Goal: Answer question/provide support

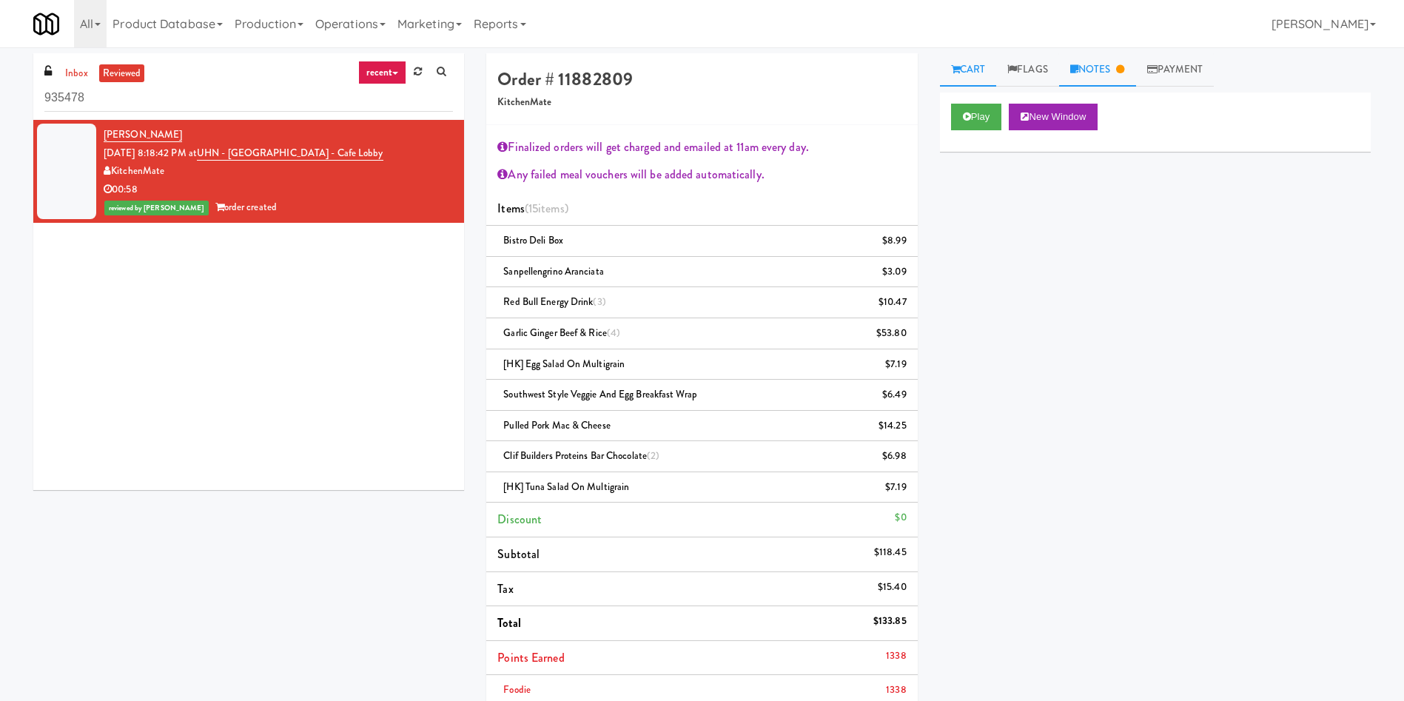
click at [1112, 65] on link "Notes" at bounding box center [1097, 69] width 77 height 33
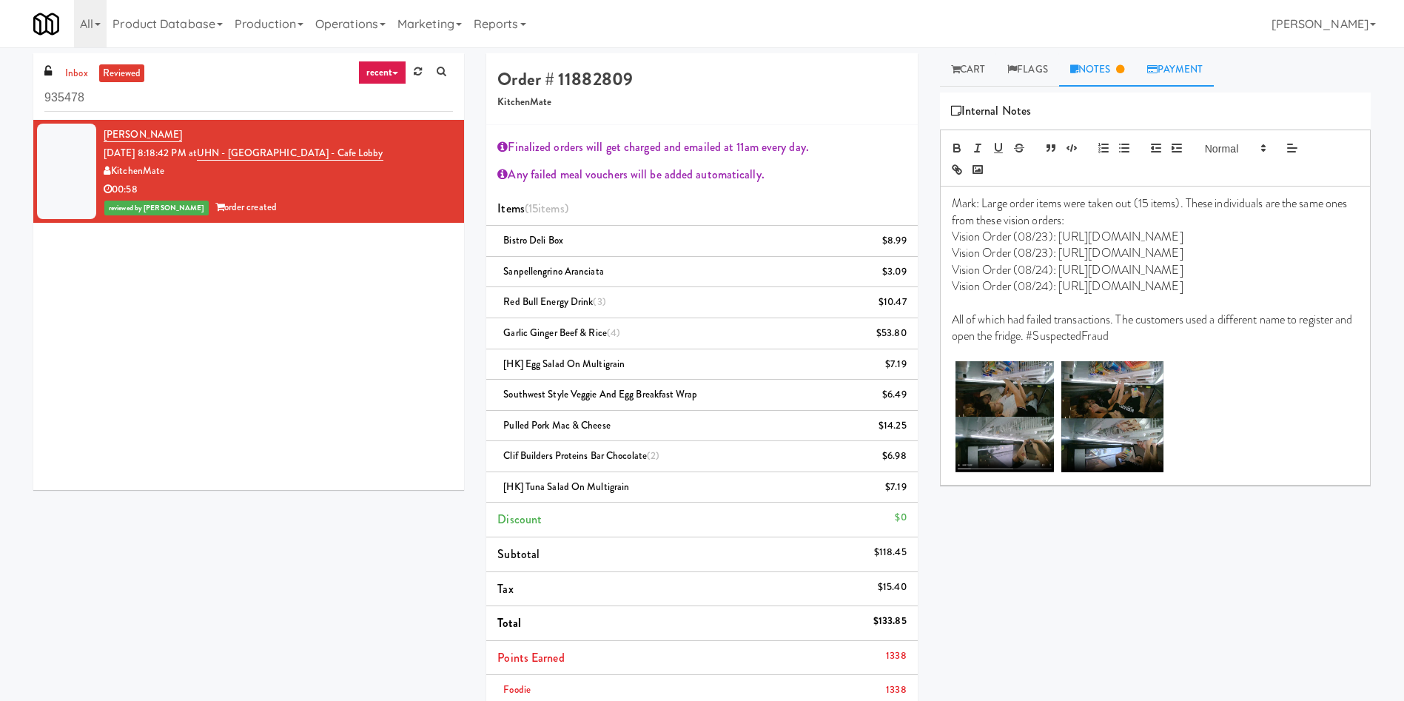
click at [1184, 63] on link "Payment" at bounding box center [1175, 69] width 78 height 33
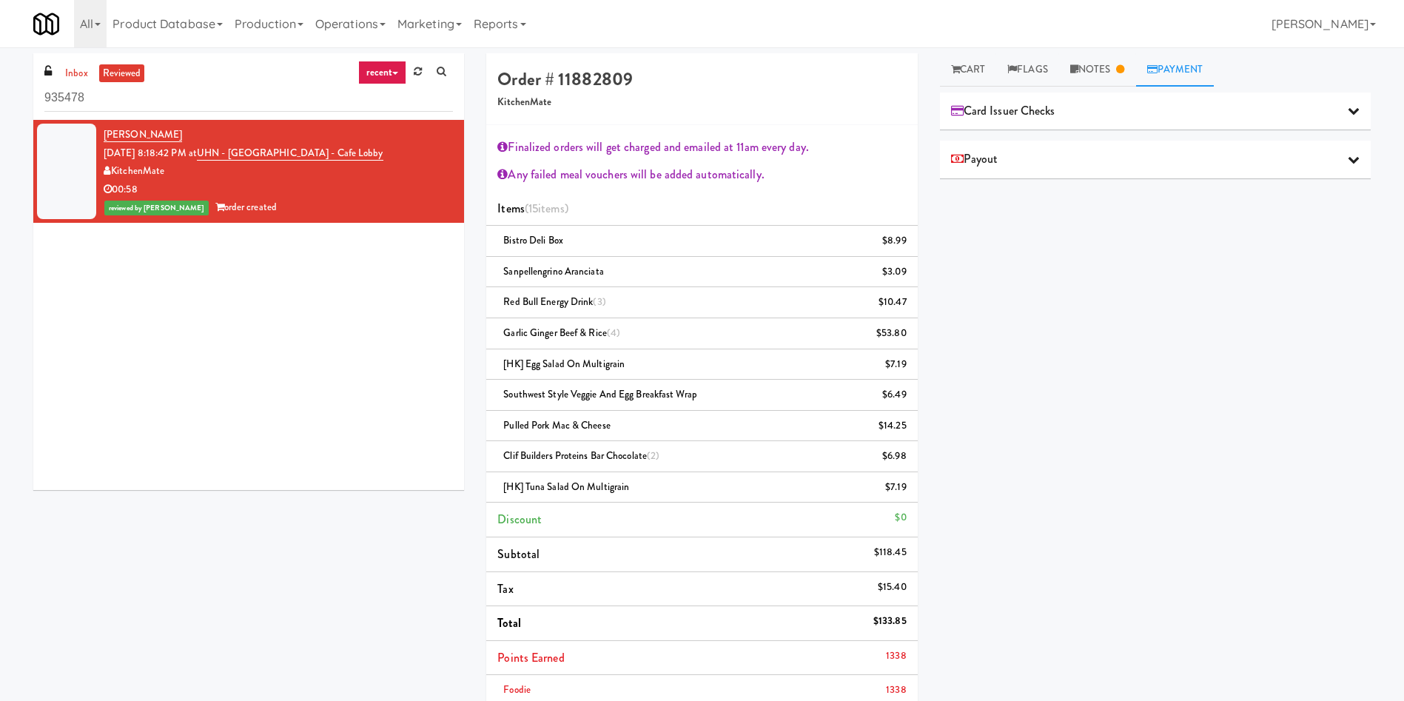
click at [1348, 112] on icon at bounding box center [1354, 110] width 12 height 12
click at [135, 132] on link "[PERSON_NAME]" at bounding box center [143, 134] width 78 height 15
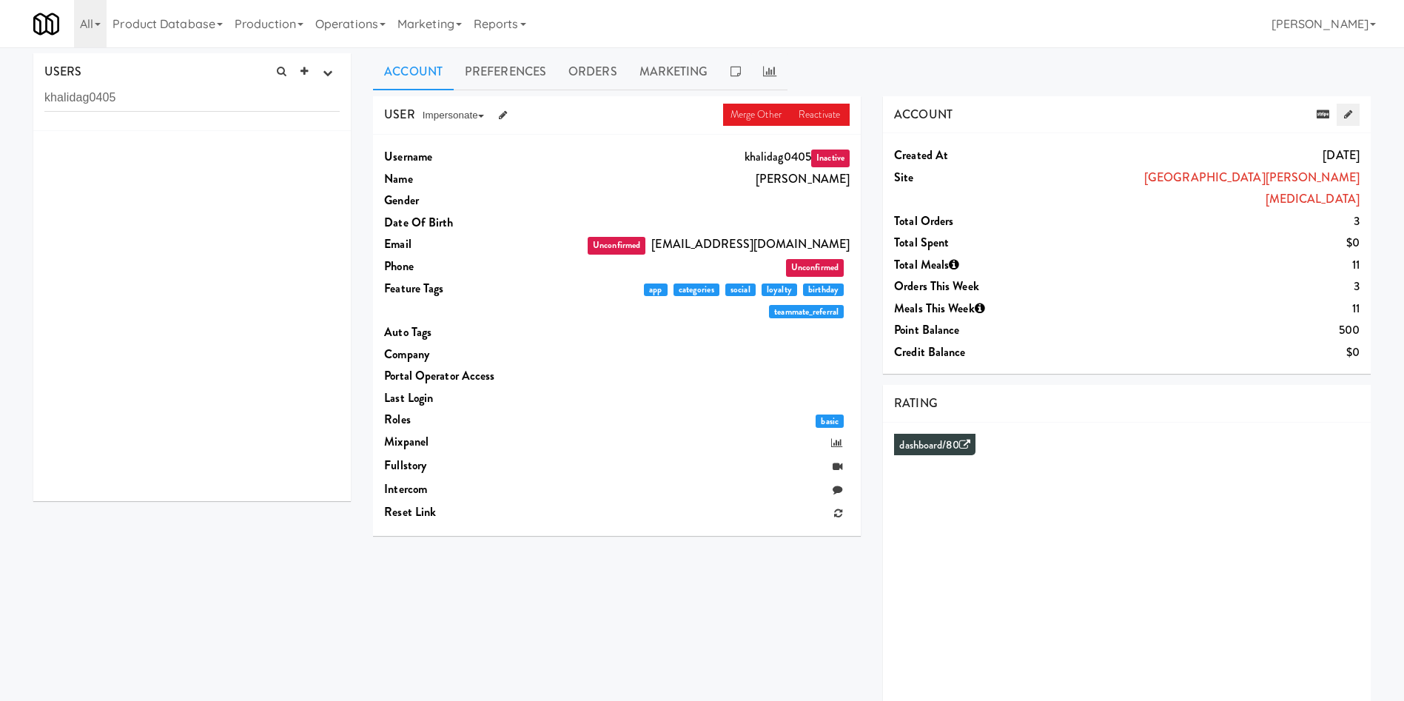
click at [1346, 118] on icon at bounding box center [1349, 115] width 8 height 10
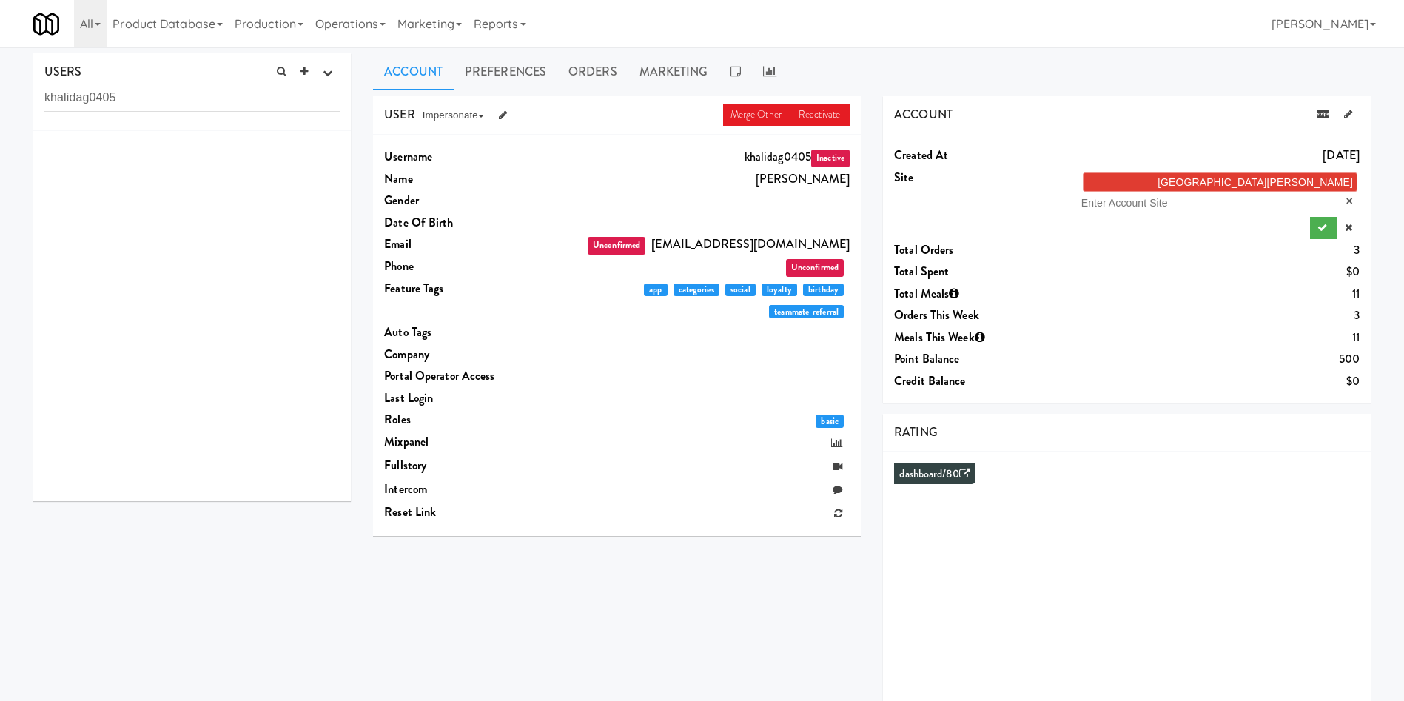
click at [1259, 184] on li "Princess [PERSON_NAME] [MEDICAL_DATA] Centre ×" at bounding box center [1220, 182] width 275 height 19
click at [1259, 183] on li "Princess [PERSON_NAME] [MEDICAL_DATA] Centre ×" at bounding box center [1220, 182] width 275 height 19
click at [1347, 195] on link "×" at bounding box center [1350, 201] width 7 height 13
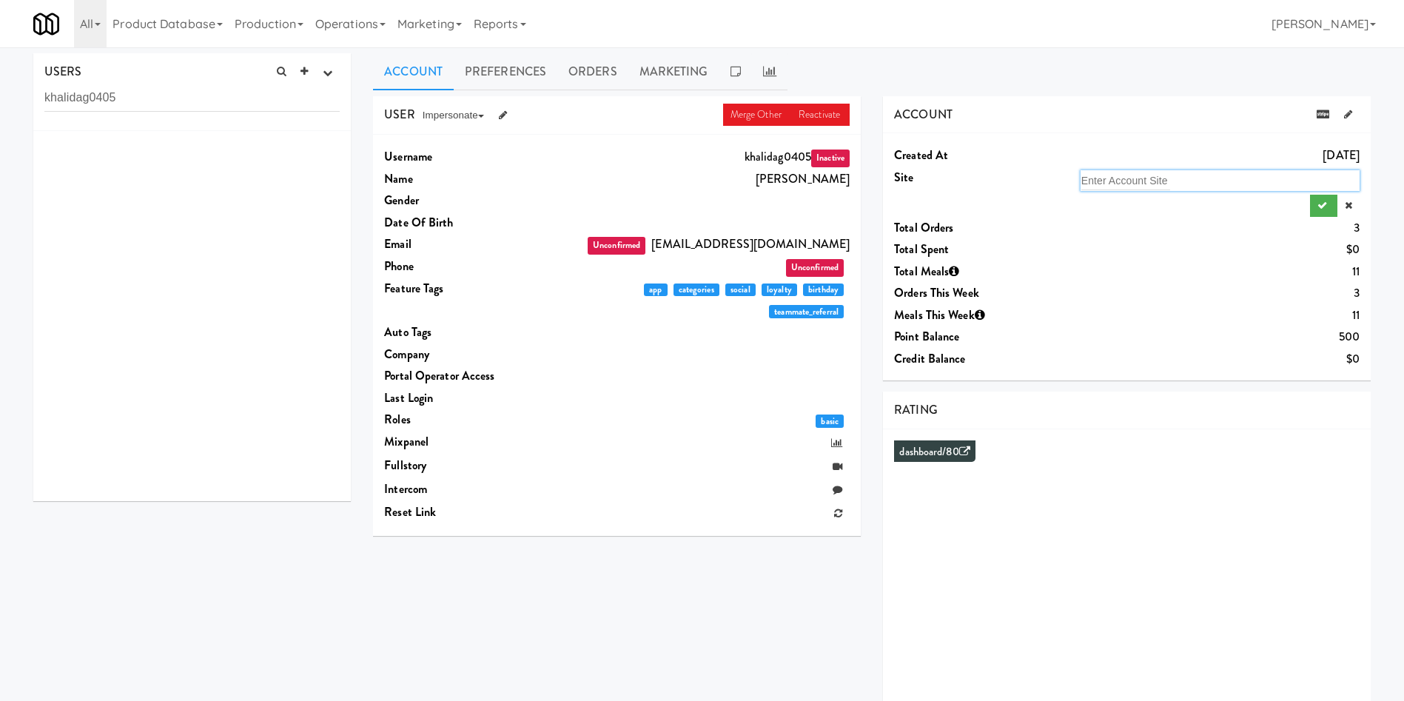
click at [1242, 181] on div "Enter Account Site" at bounding box center [1220, 180] width 279 height 21
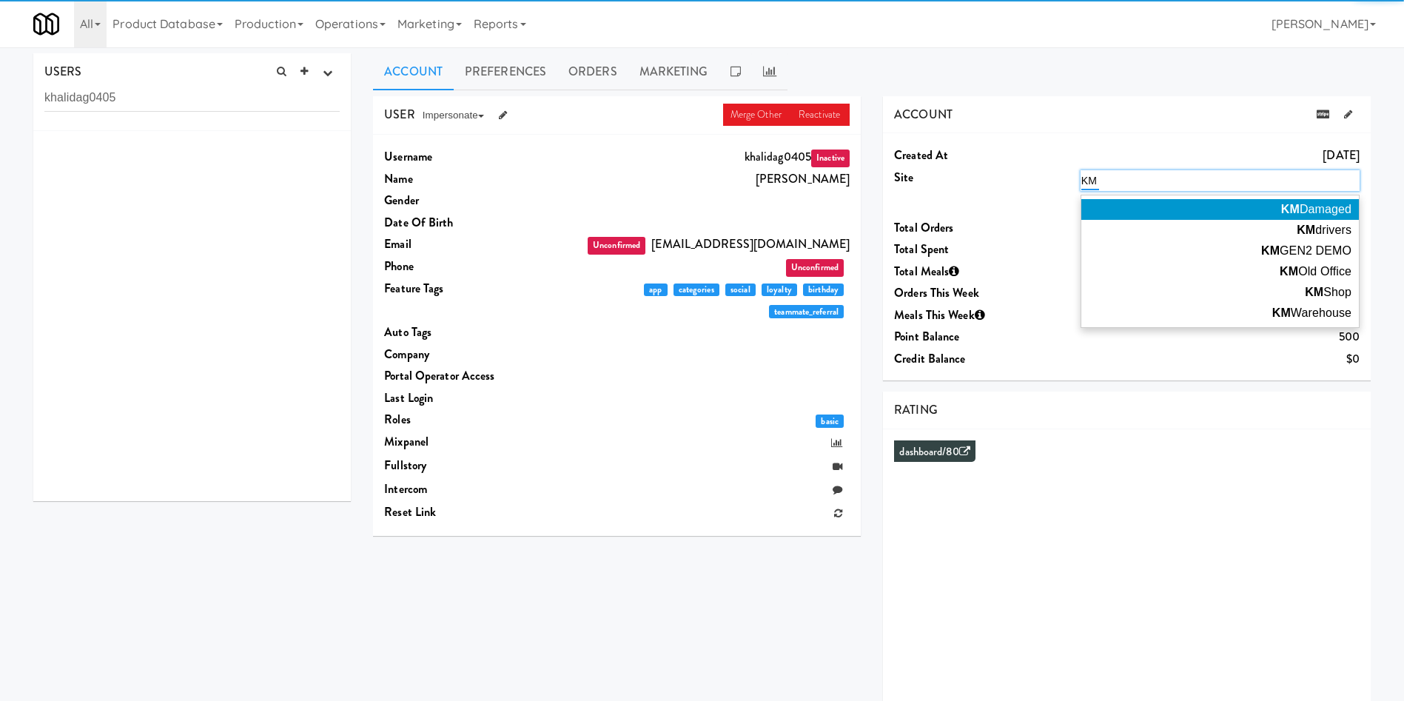
type input "K"
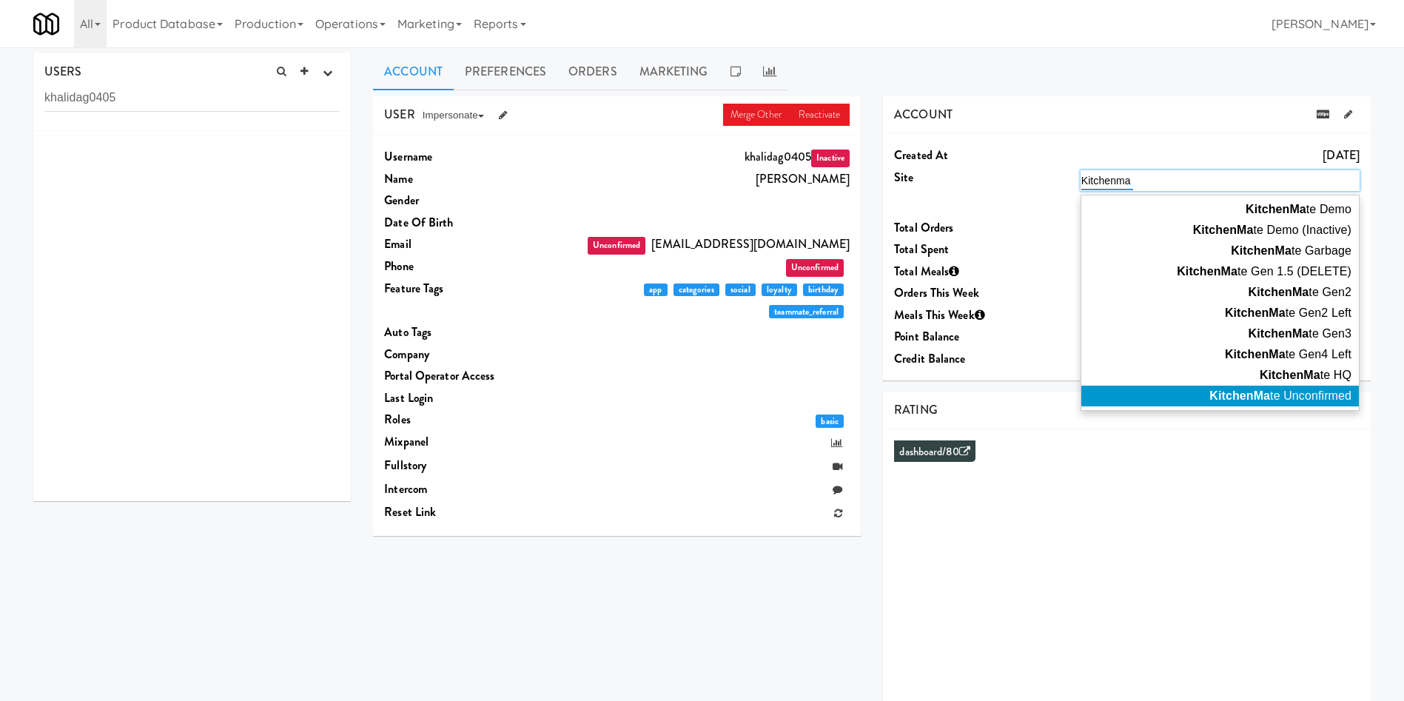
type input "Kitchenma"
click at [1296, 392] on span "KitchenMa te Unconfirmed" at bounding box center [1281, 395] width 142 height 13
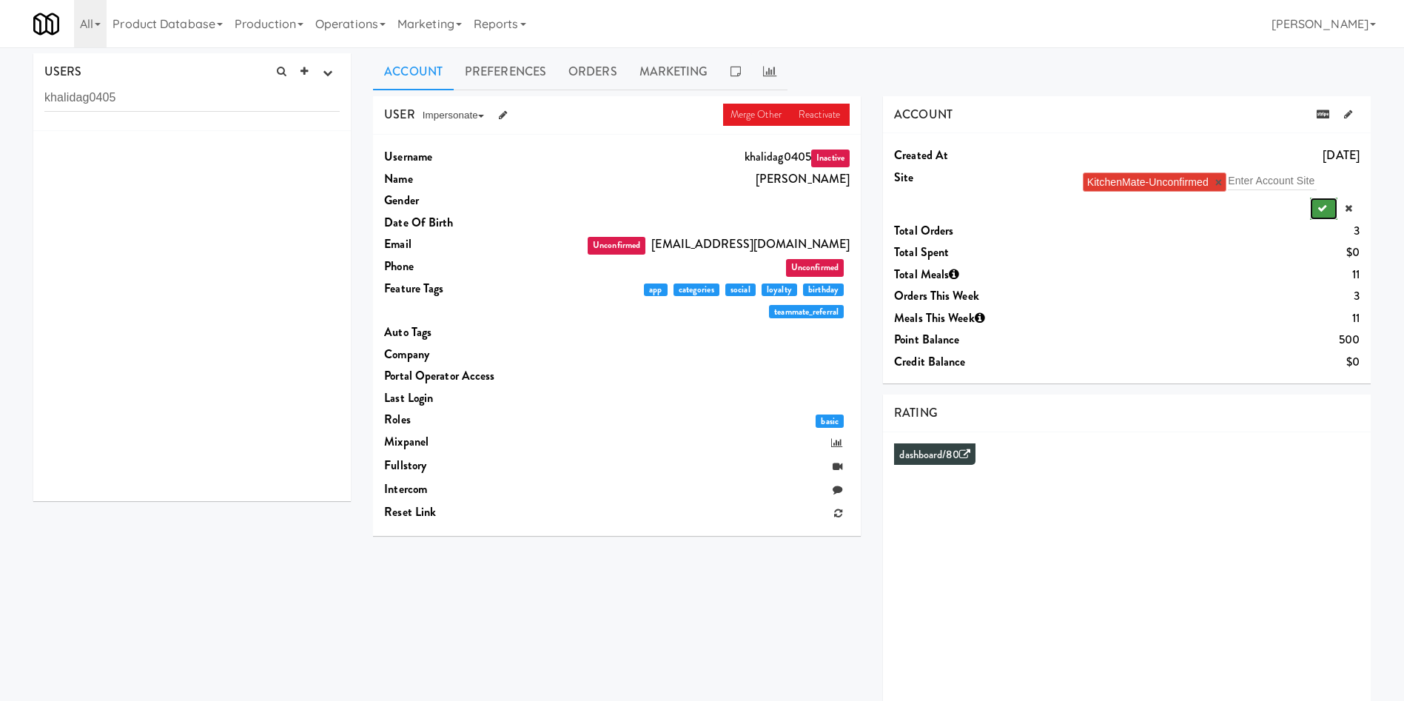
click at [1321, 209] on icon "submit" at bounding box center [1323, 209] width 10 height 10
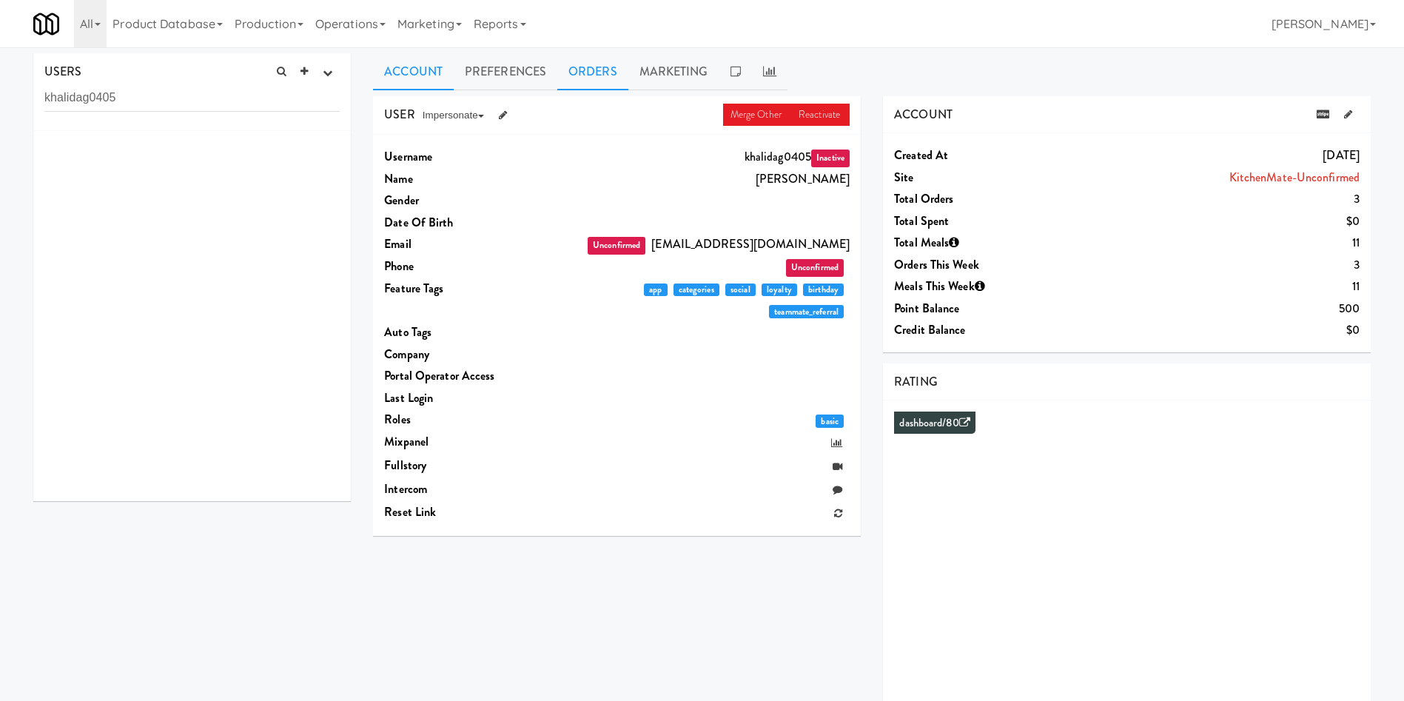
click at [605, 73] on link "Orders" at bounding box center [592, 71] width 71 height 37
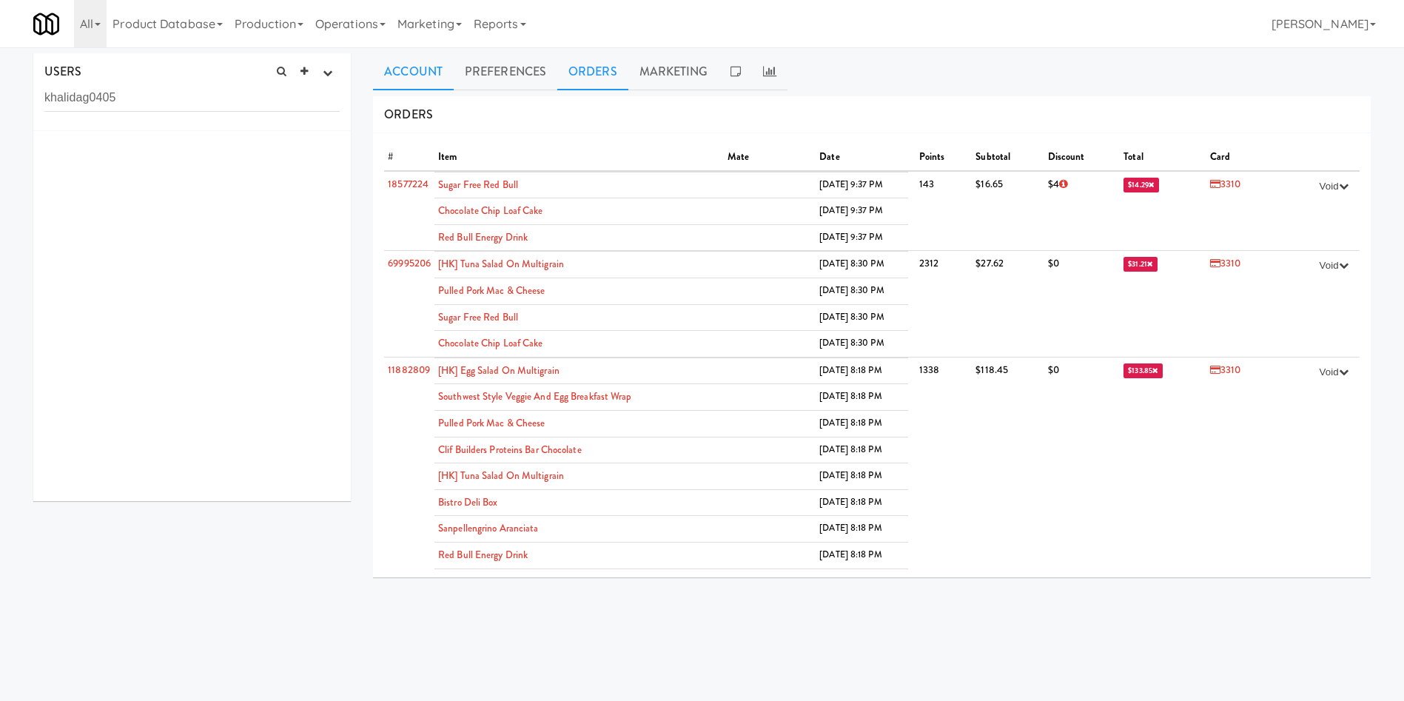
click at [441, 73] on link "Account" at bounding box center [413, 71] width 81 height 37
